Goal: Task Accomplishment & Management: Manage account settings

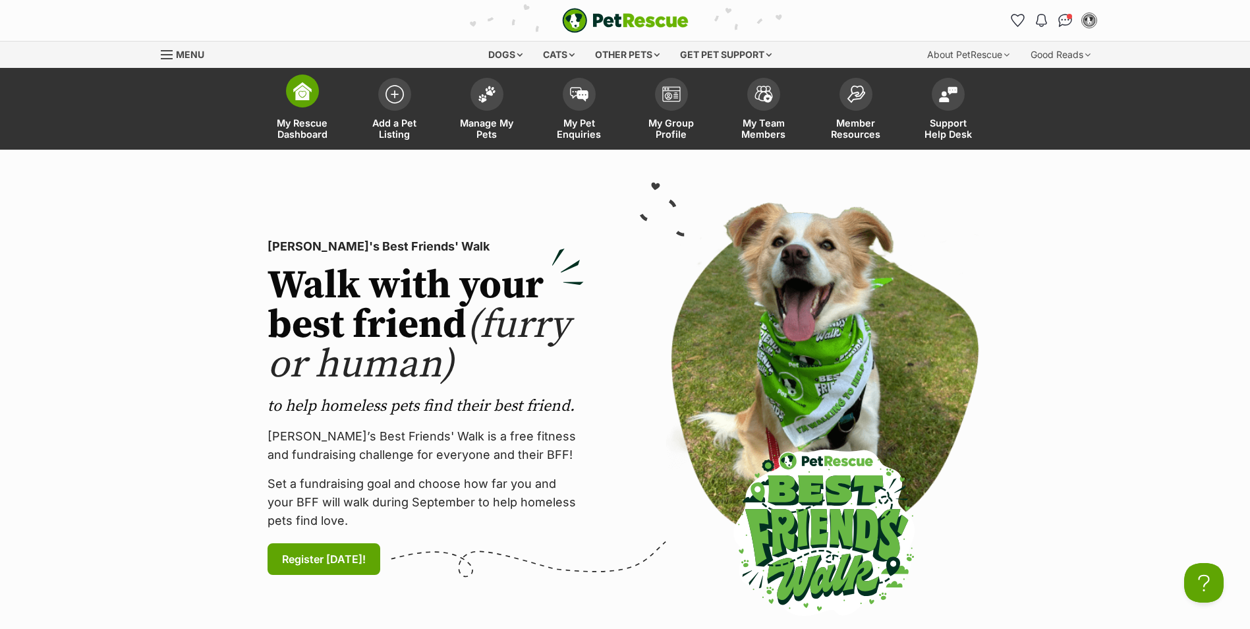
click at [295, 126] on span "My Rescue Dashboard" at bounding box center [302, 128] width 59 height 22
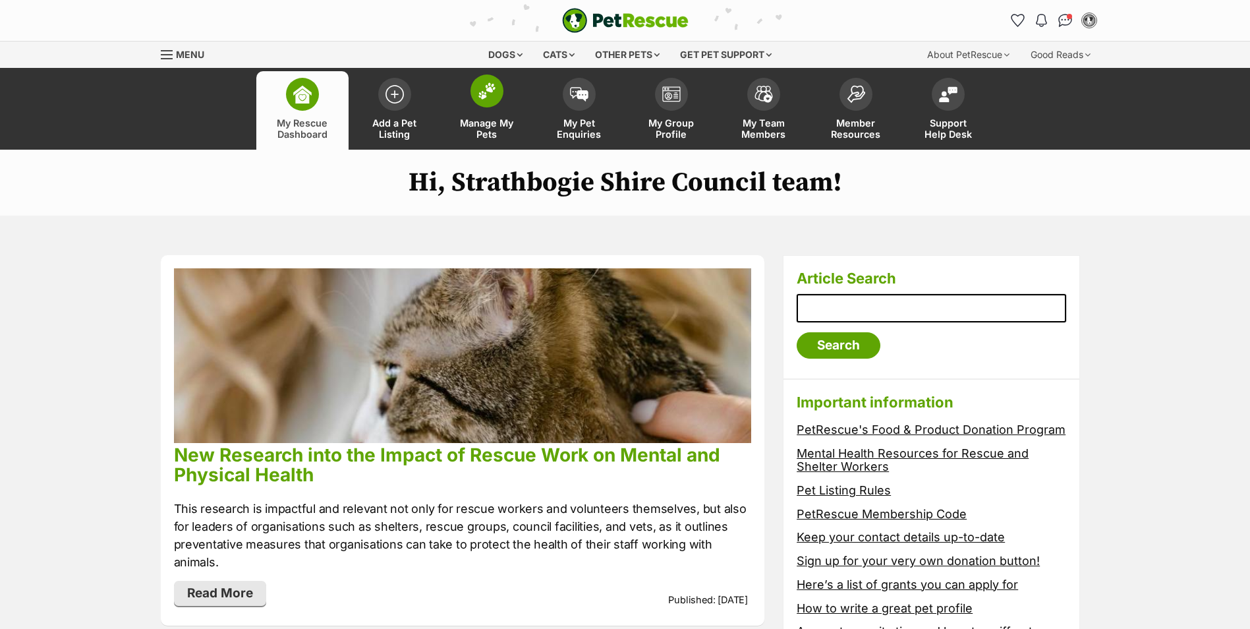
click at [488, 124] on span "Manage My Pets" at bounding box center [486, 128] width 59 height 22
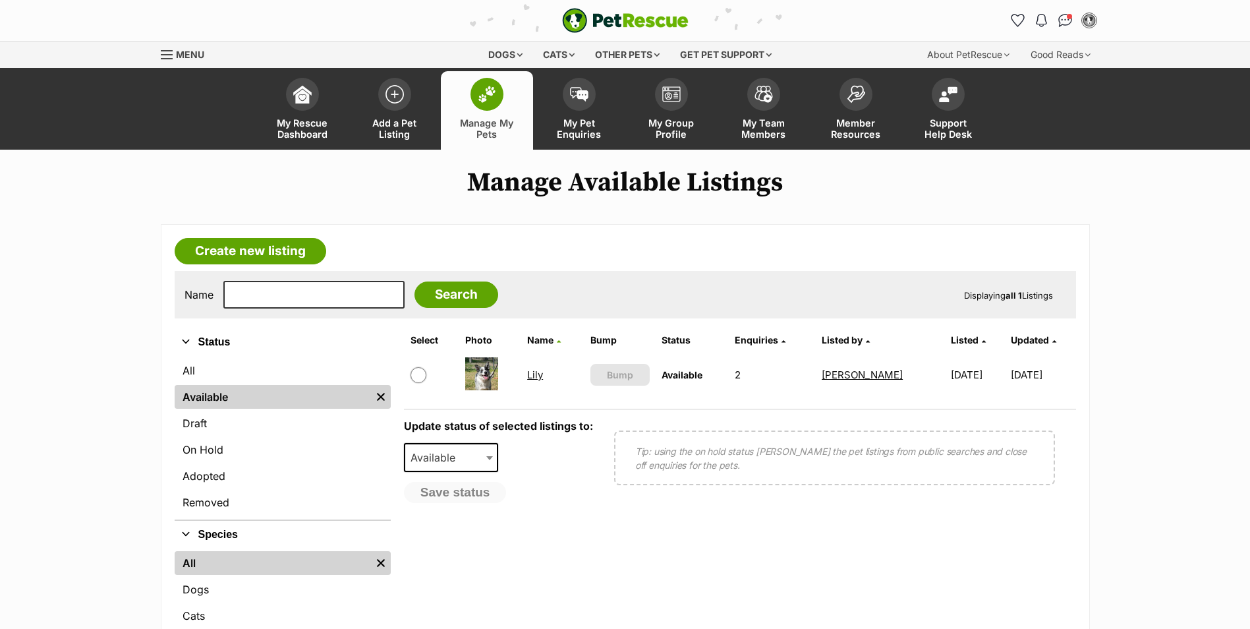
click at [492, 458] on b at bounding box center [489, 458] width 7 height 4
select select "rehomed"
click at [418, 374] on input "checkbox" at bounding box center [419, 375] width 16 height 16
checkbox input "true"
click at [456, 493] on button "Save status" at bounding box center [456, 493] width 104 height 22
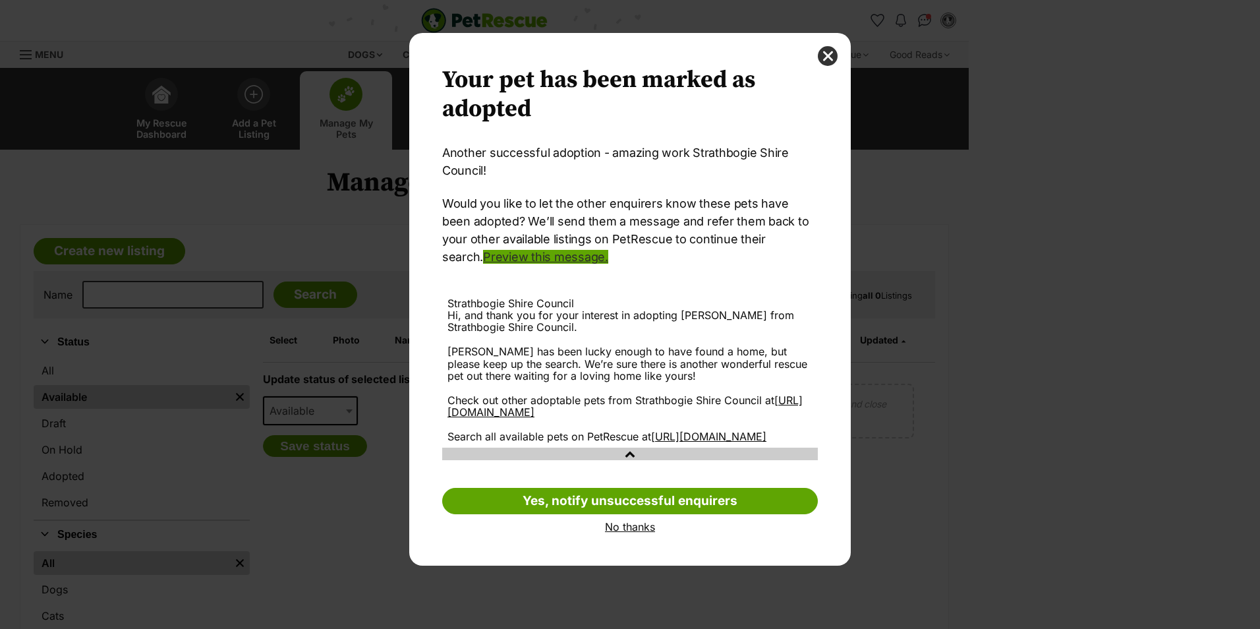
click at [545, 258] on link "Preview this message." at bounding box center [545, 257] width 125 height 14
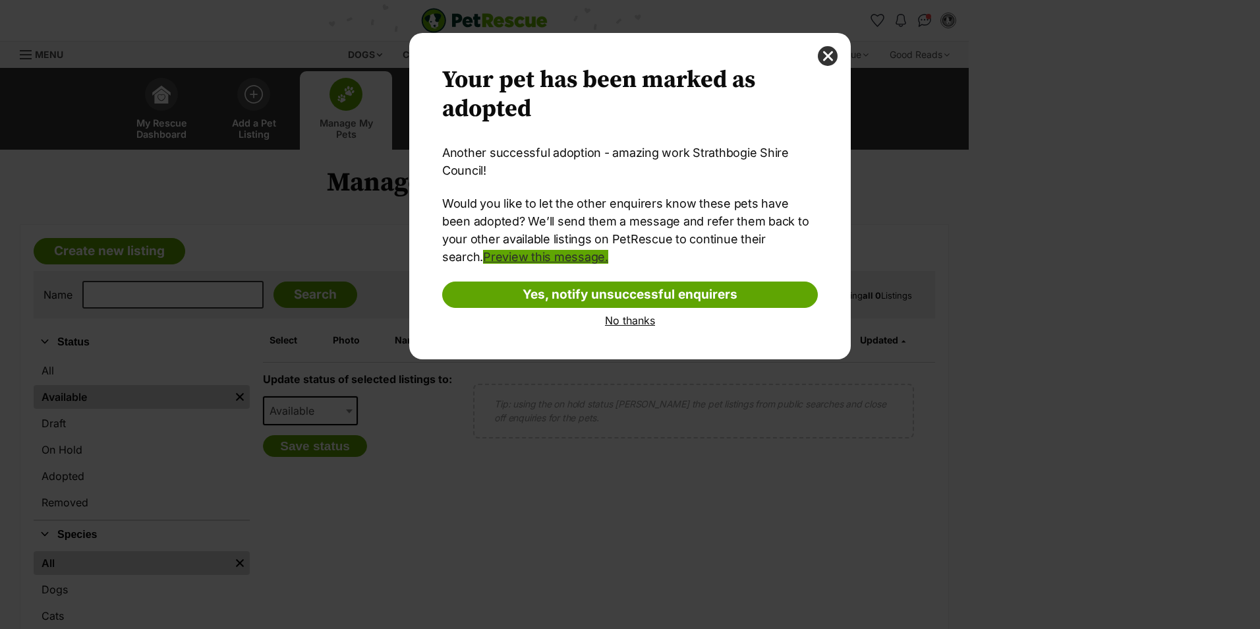
click at [534, 258] on link "Preview this message." at bounding box center [545, 257] width 125 height 14
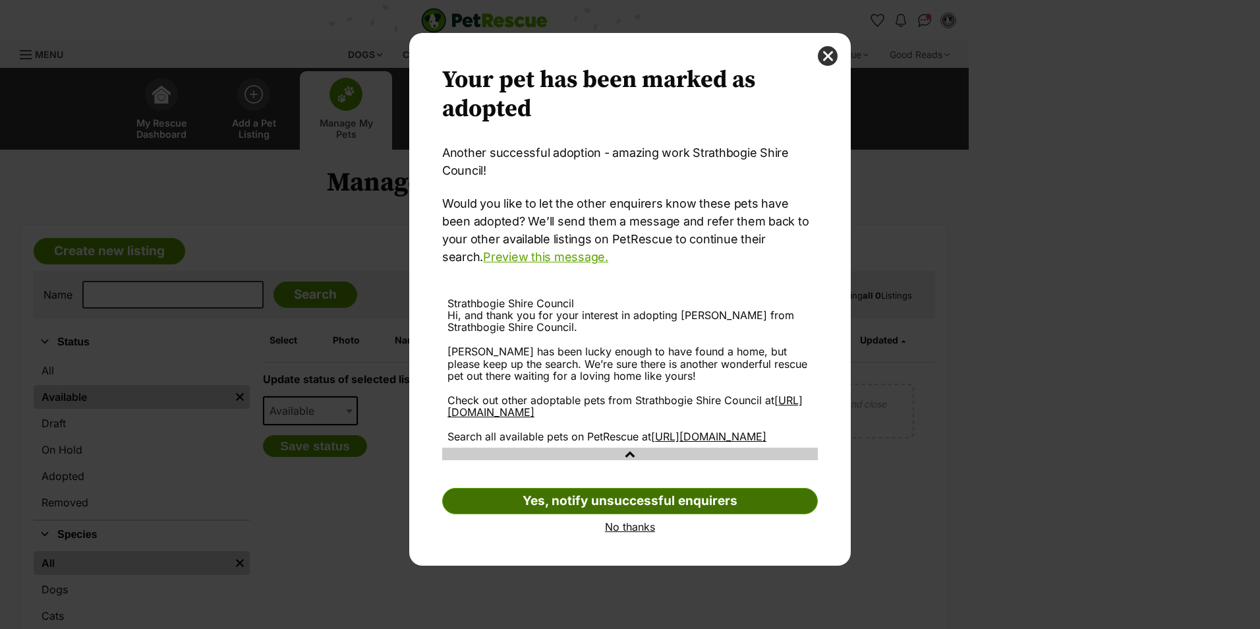
click at [606, 514] on link "Yes, notify unsuccessful enquirers" at bounding box center [630, 501] width 376 height 26
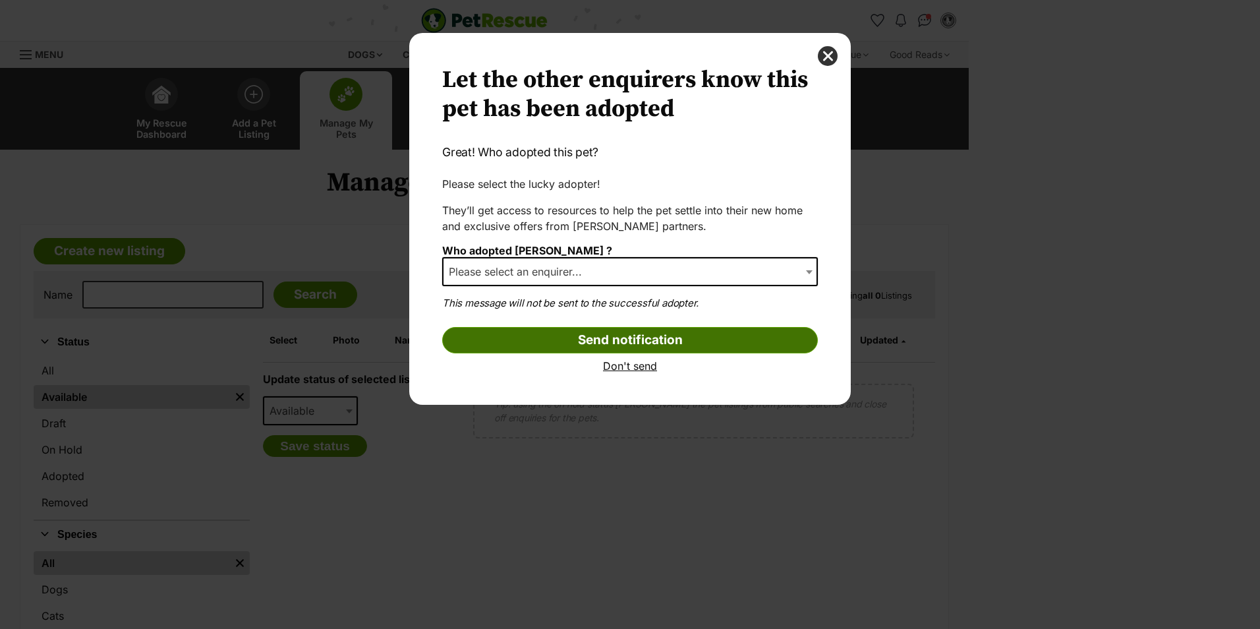
click at [596, 343] on input "Send notification" at bounding box center [630, 340] width 376 height 26
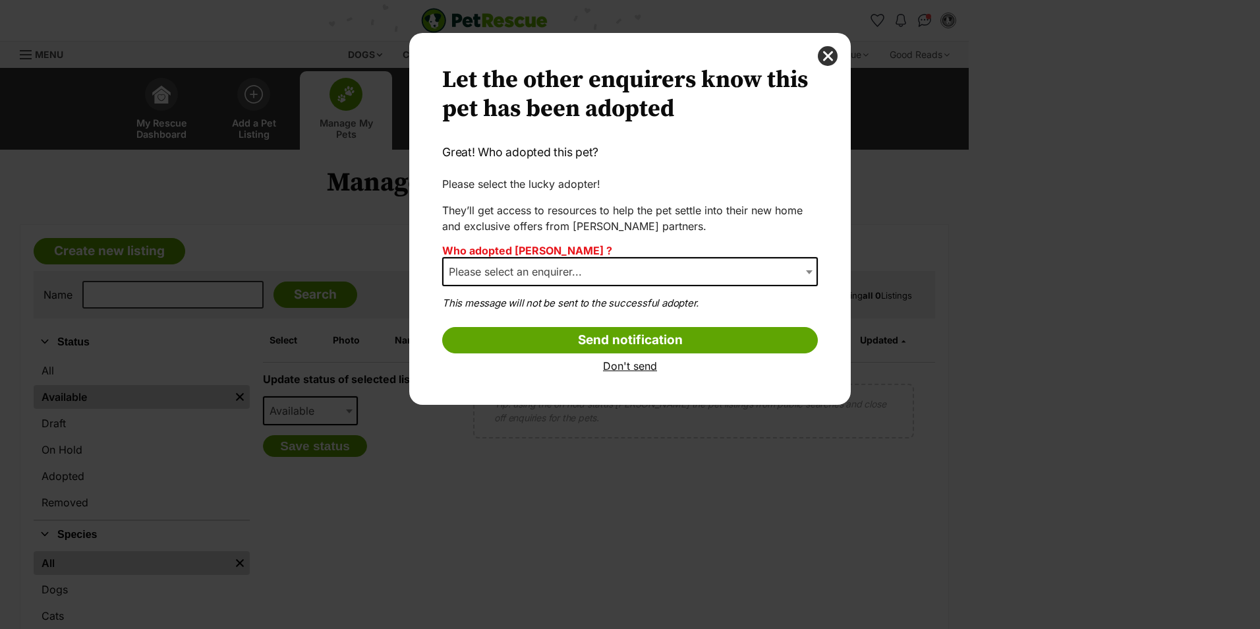
click at [807, 272] on b "Dialog Window - Close (Press escape to close)" at bounding box center [809, 272] width 7 height 4
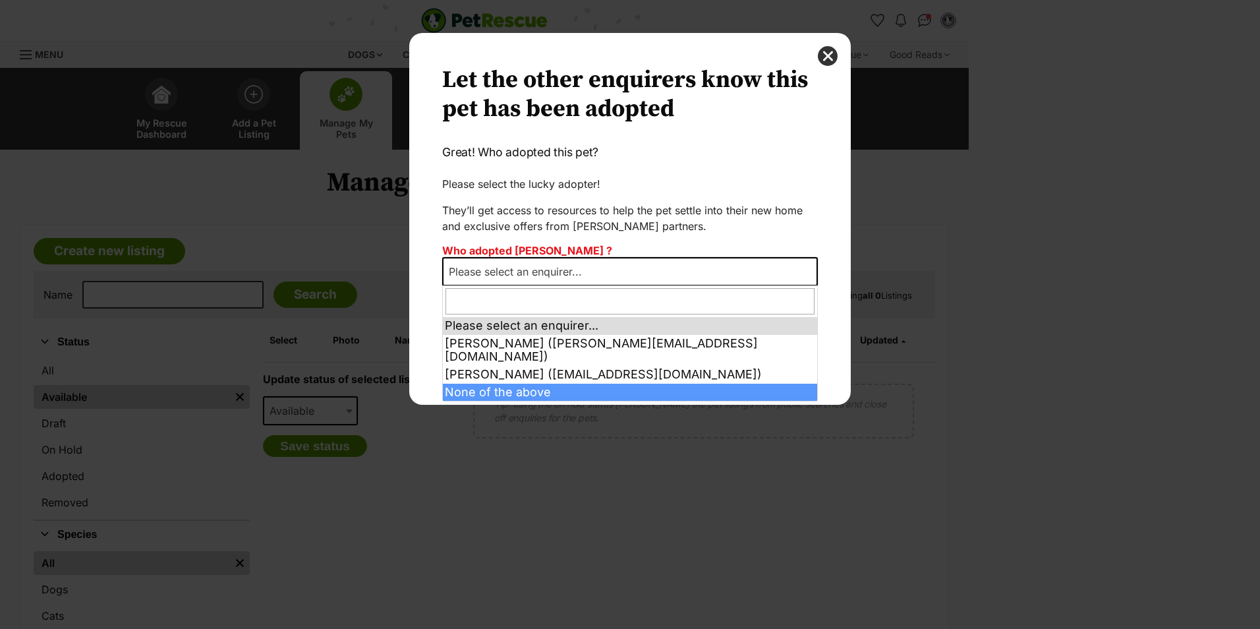
select select "other"
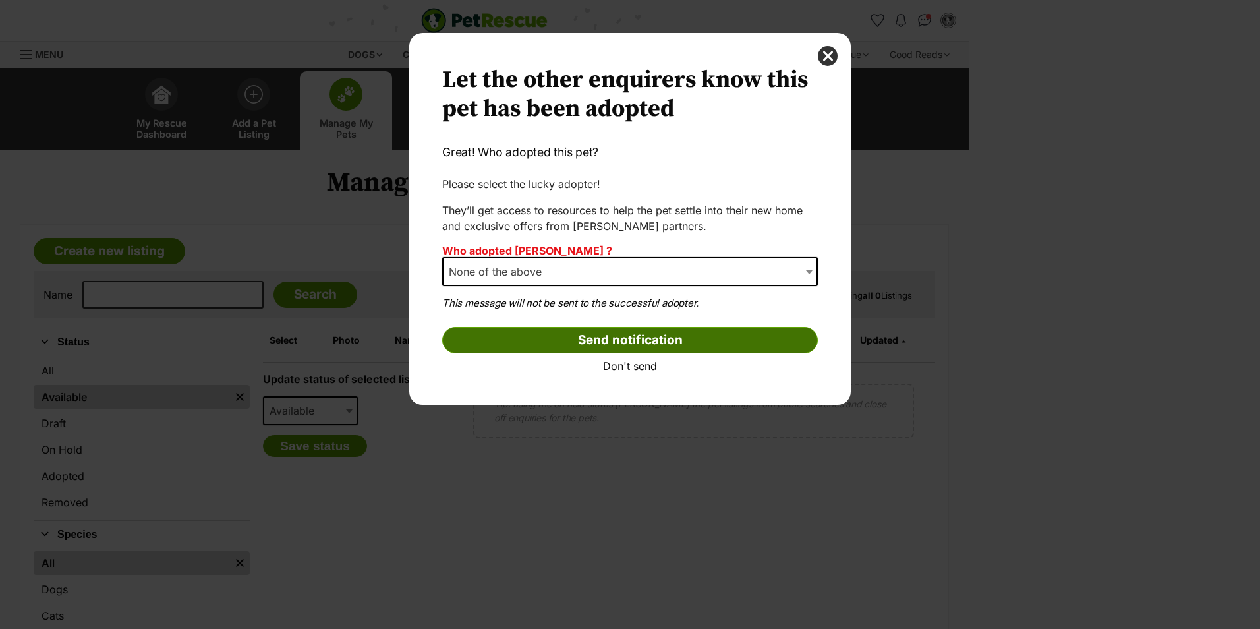
click at [619, 342] on input "Send notification" at bounding box center [630, 340] width 376 height 26
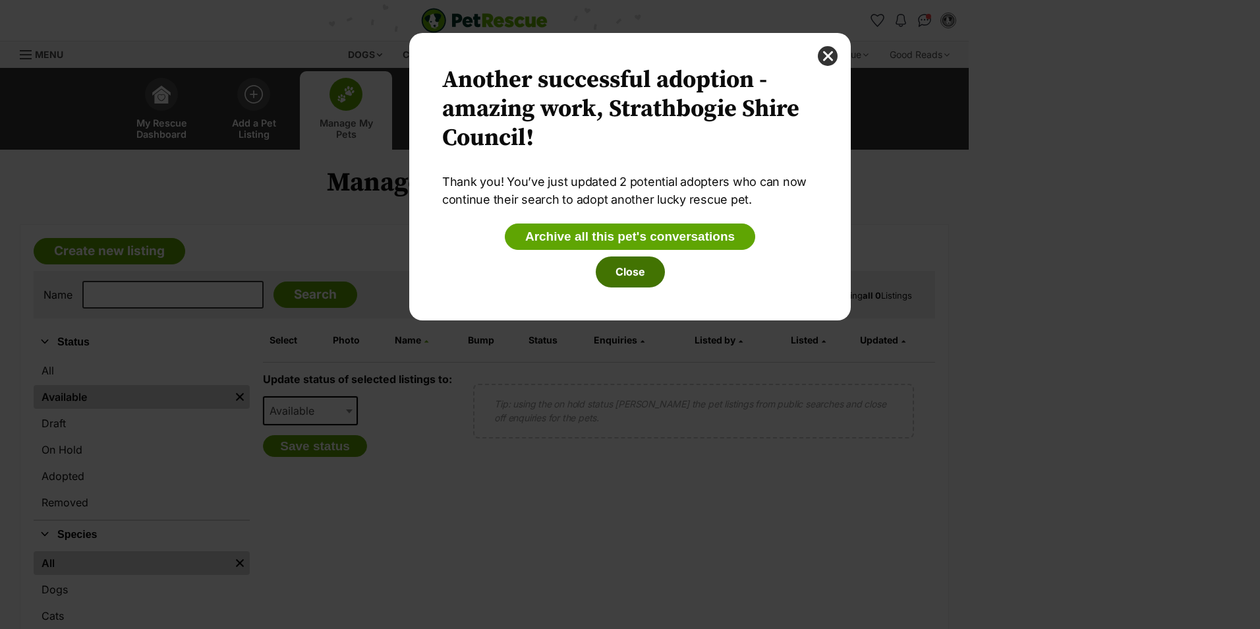
click at [625, 279] on button "Close" at bounding box center [630, 271] width 69 height 30
